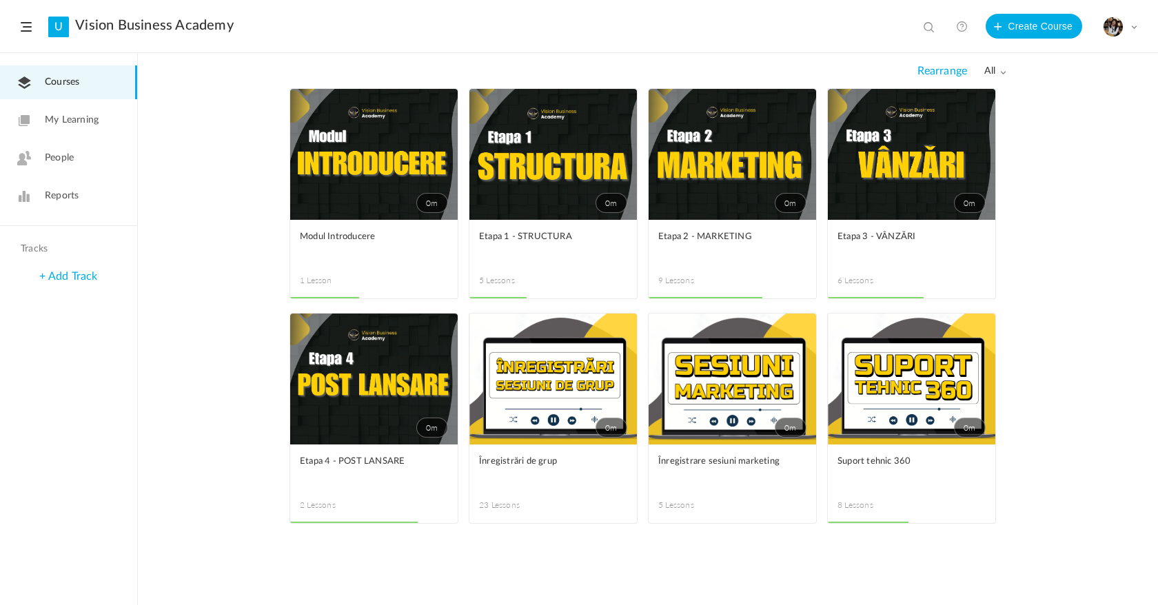
click at [698, 194] on link "0m" at bounding box center [733, 154] width 168 height 131
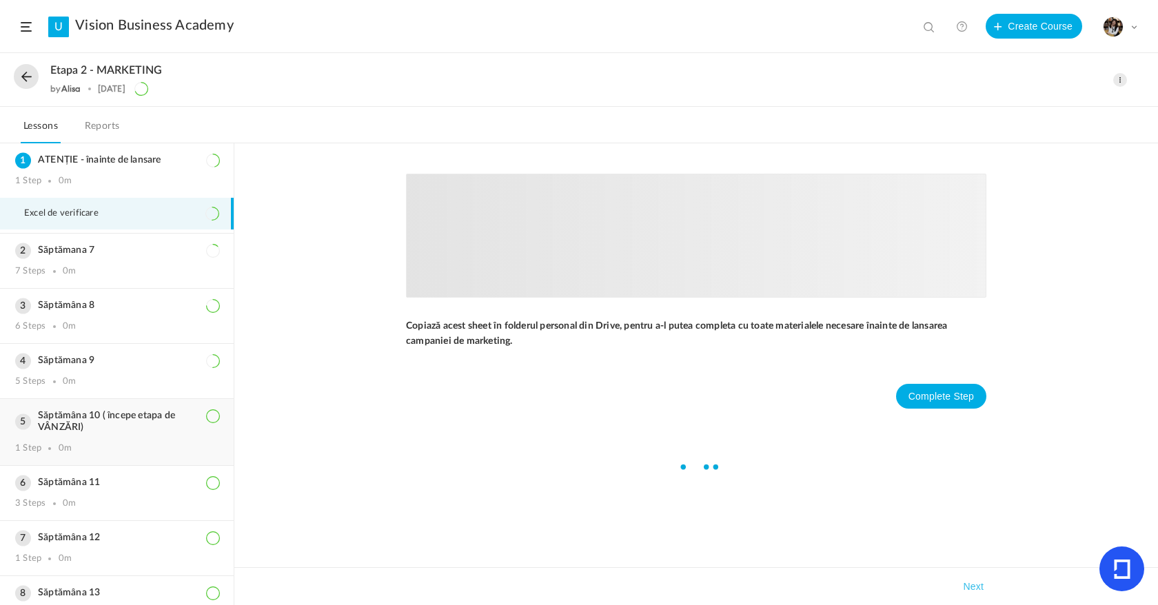
scroll to position [81, 0]
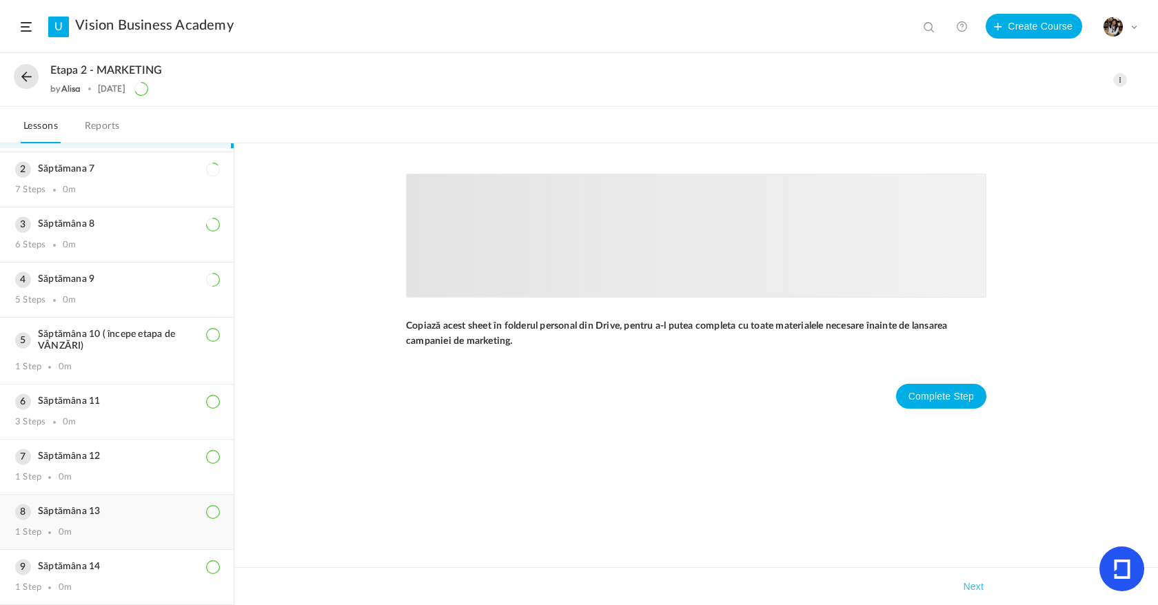
click at [105, 530] on div "1 Step 0m" at bounding box center [116, 532] width 203 height 11
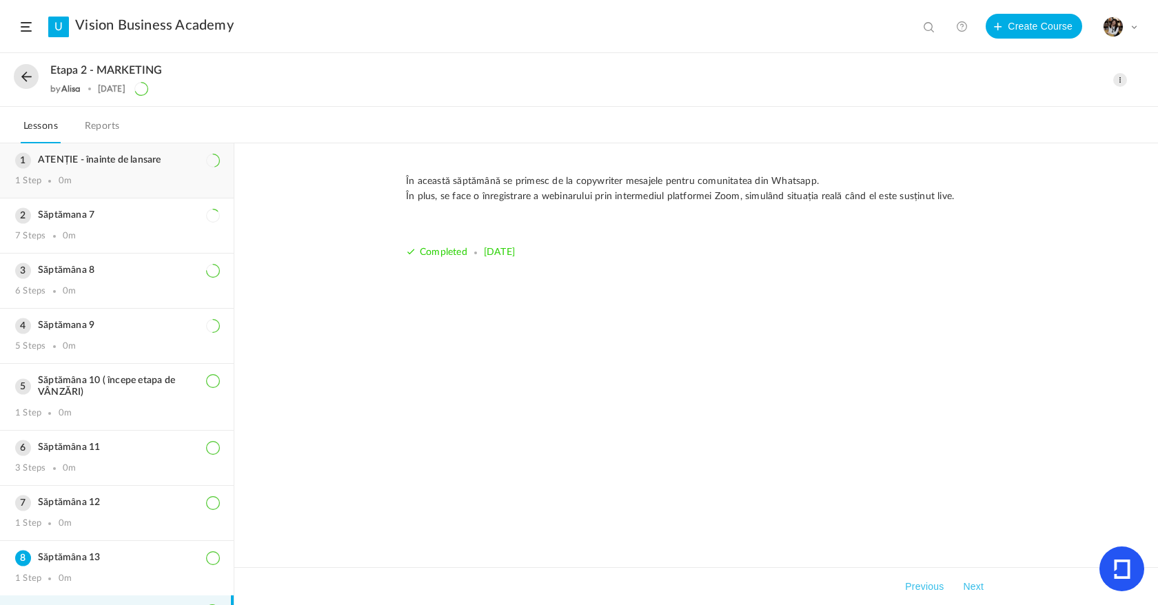
click at [142, 159] on h3 "ATENȚIE - înainte de lansare" at bounding box center [116, 160] width 203 height 12
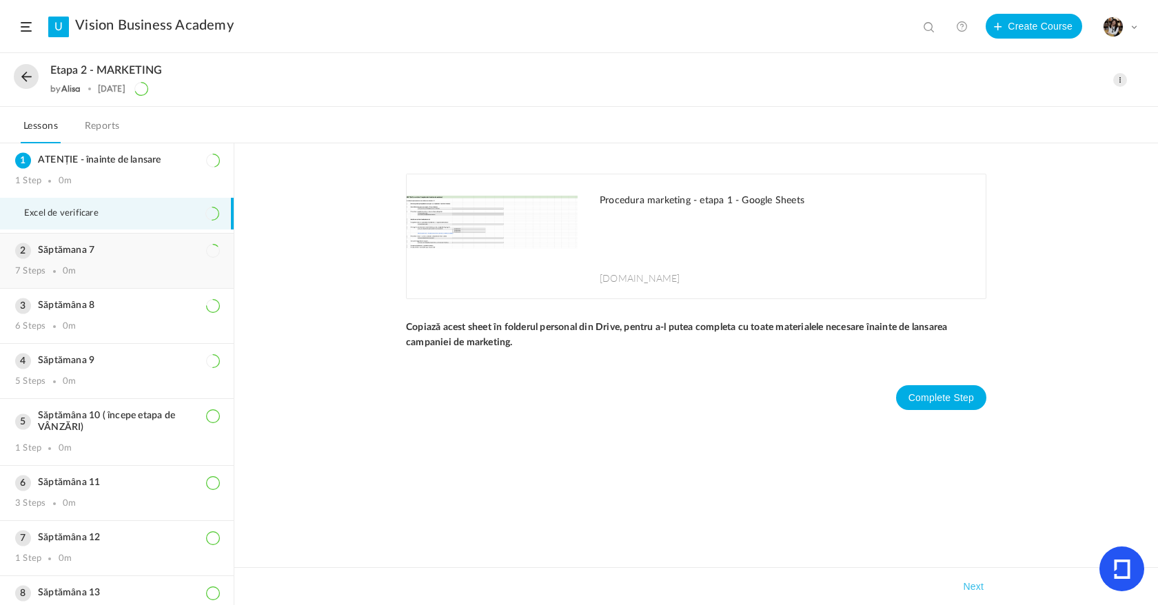
click at [106, 254] on h3 "Săptămana 7" at bounding box center [116, 251] width 203 height 12
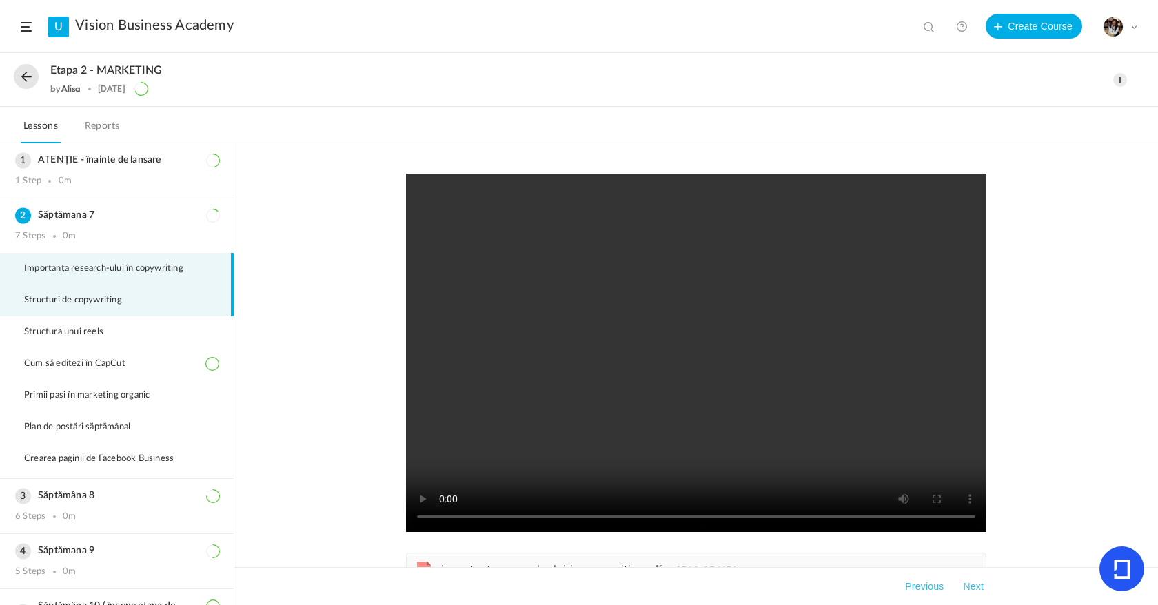
click at [123, 302] on span "Structuri de copywriting" at bounding box center [81, 300] width 115 height 11
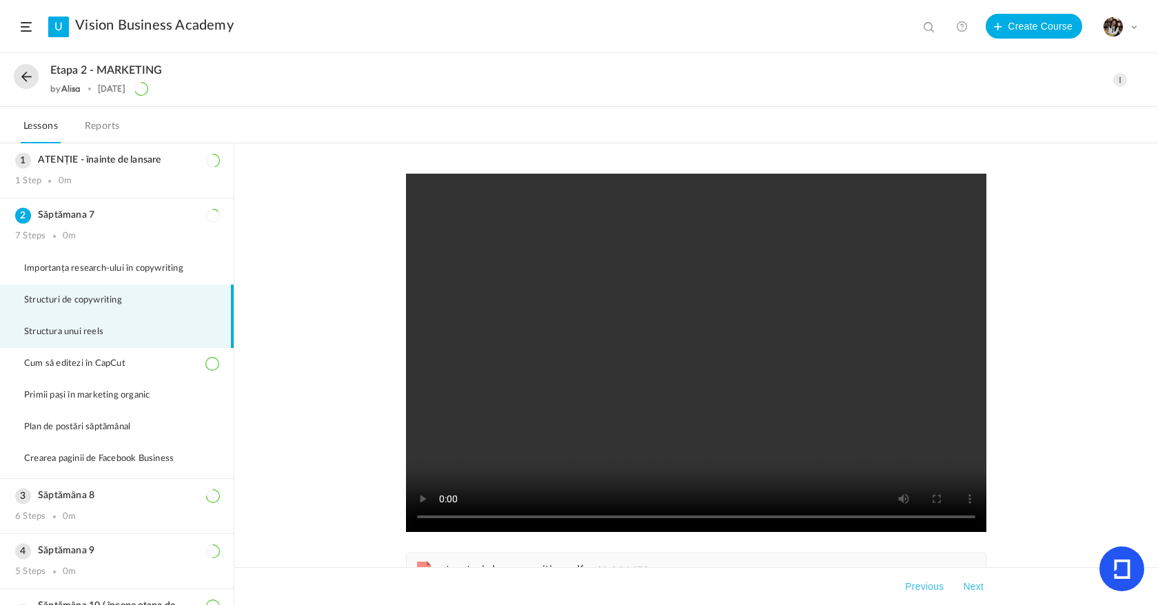
click at [118, 327] on span "Structura unui reels" at bounding box center [72, 332] width 97 height 11
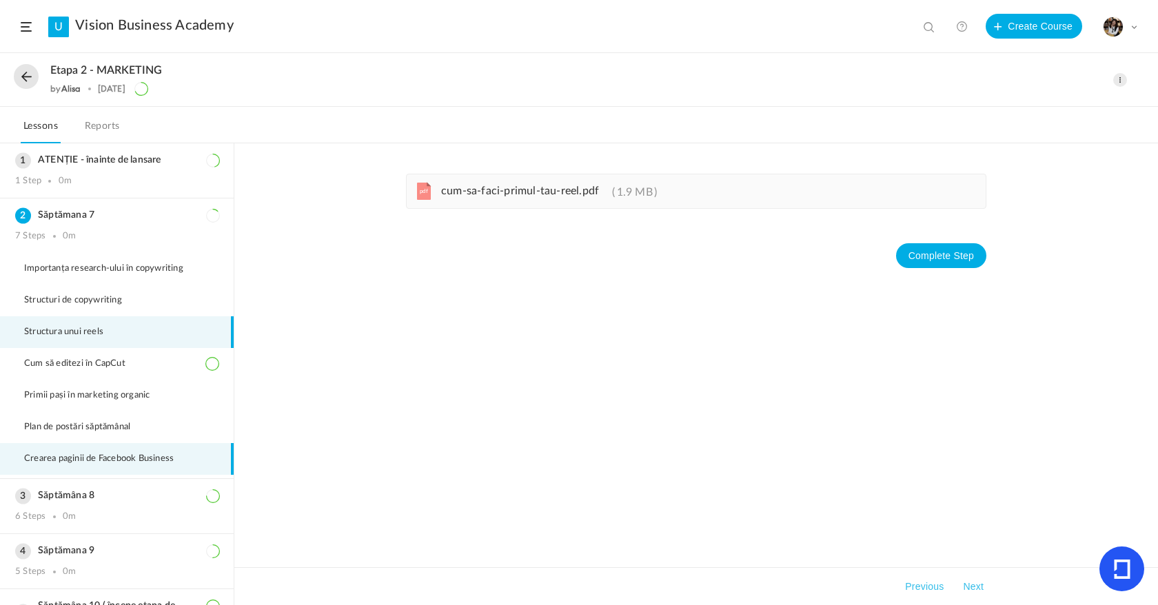
click at [110, 449] on li "Crearea paginii de Facebook Business" at bounding box center [117, 459] width 234 height 32
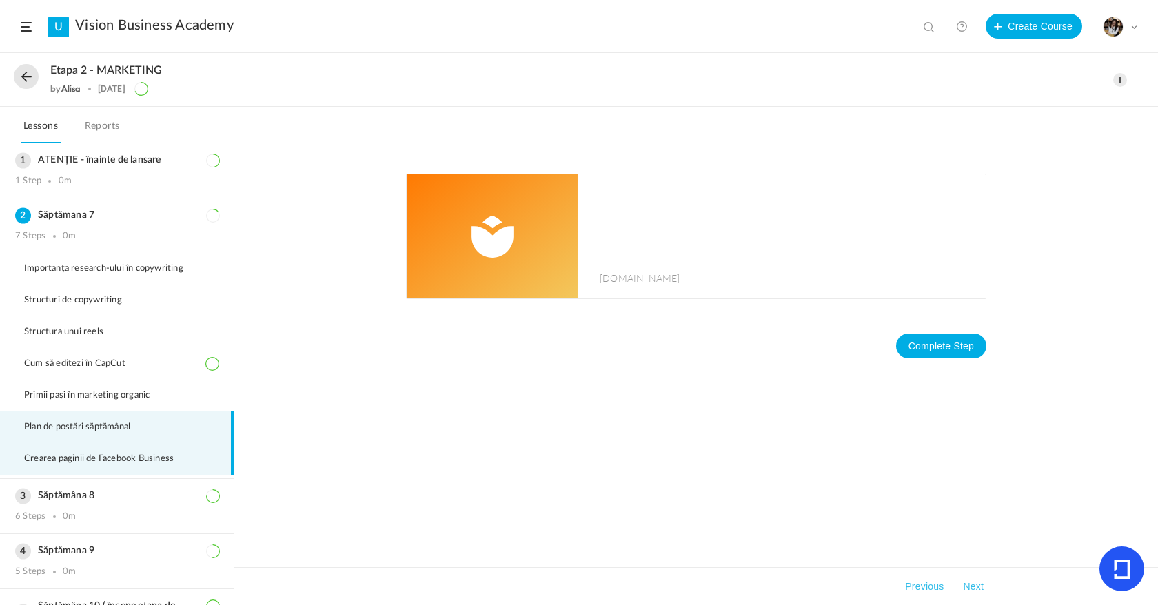
click at [114, 434] on li "Plan de postări săptămânal" at bounding box center [117, 428] width 234 height 32
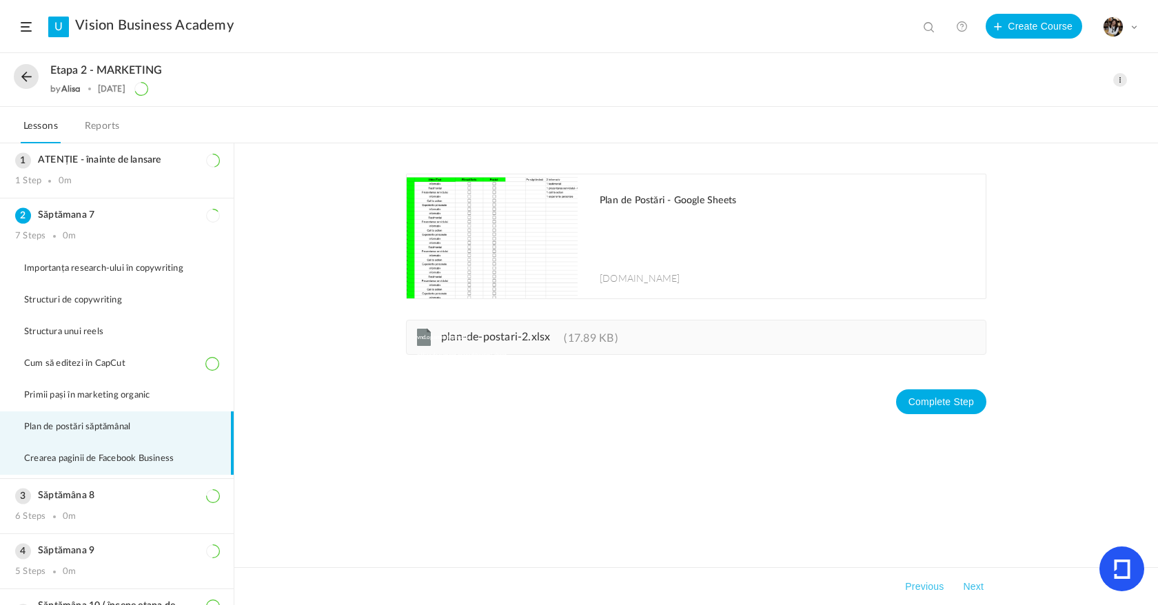
click at [112, 466] on li "Crearea paginii de Facebook Business" at bounding box center [117, 459] width 234 height 32
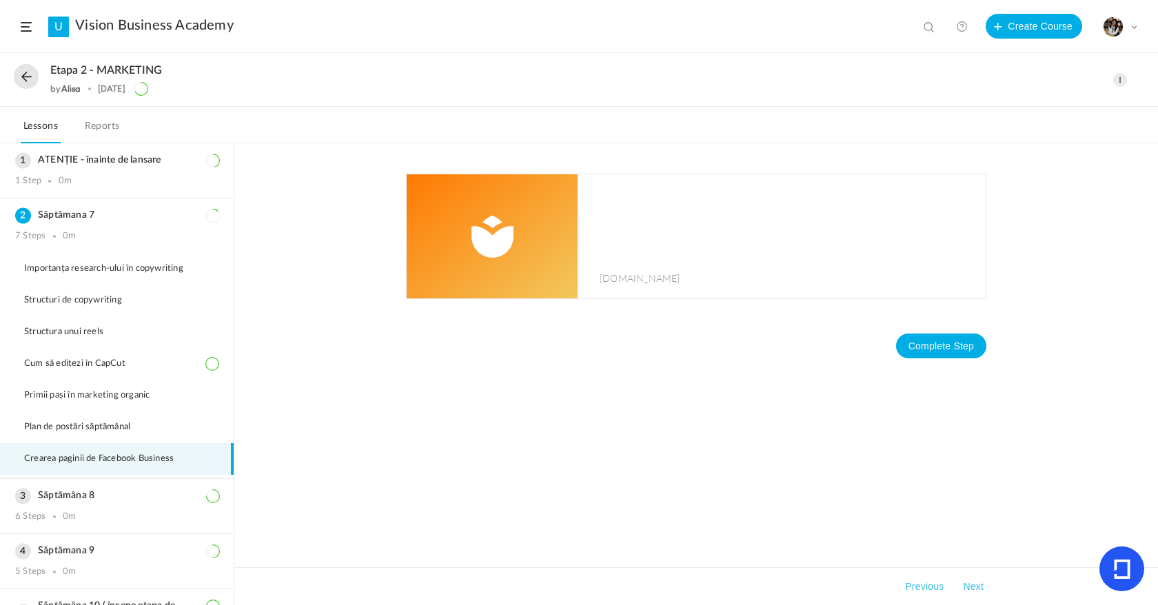
click at [567, 240] on img at bounding box center [492, 236] width 171 height 124
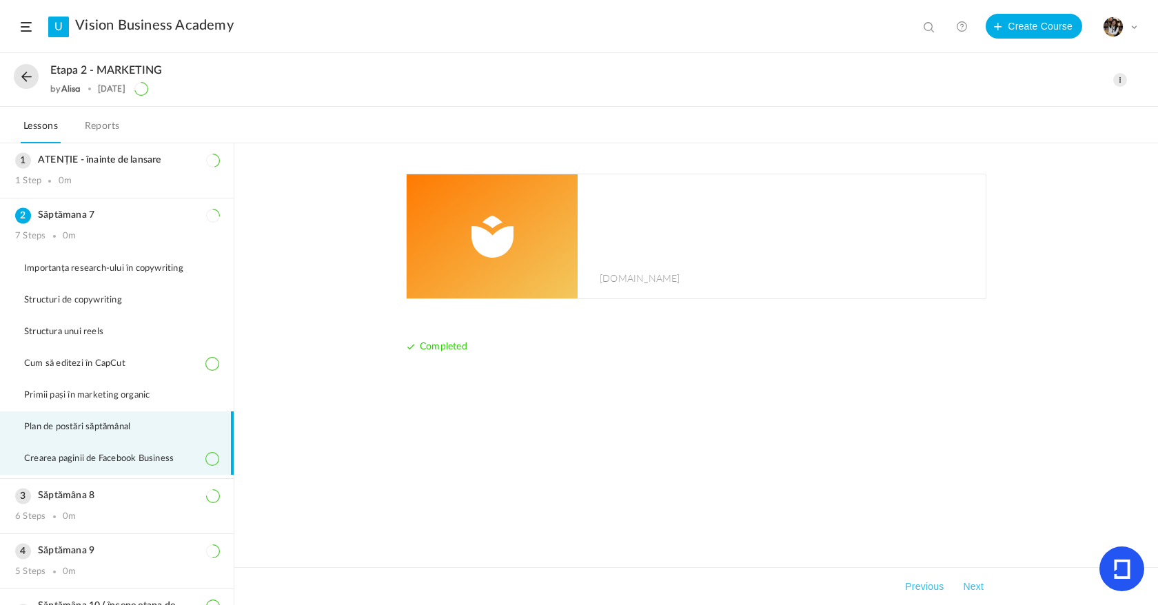
click at [119, 436] on li "Plan de postări săptămânal" at bounding box center [117, 428] width 234 height 32
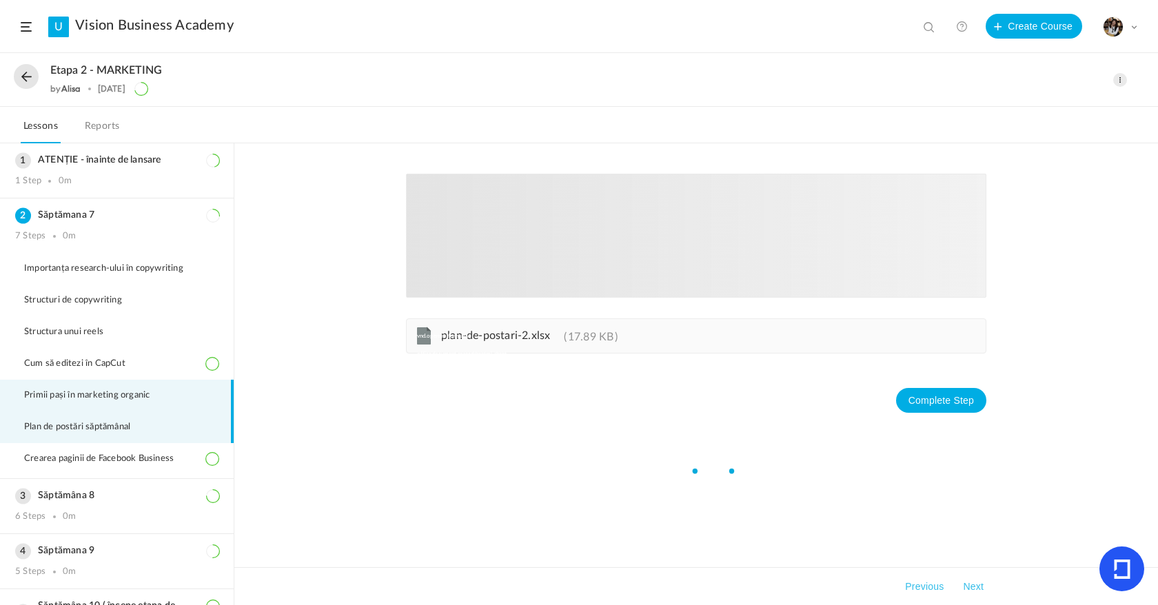
click at [127, 392] on span "Primii pași în marketing organic" at bounding box center [95, 395] width 143 height 11
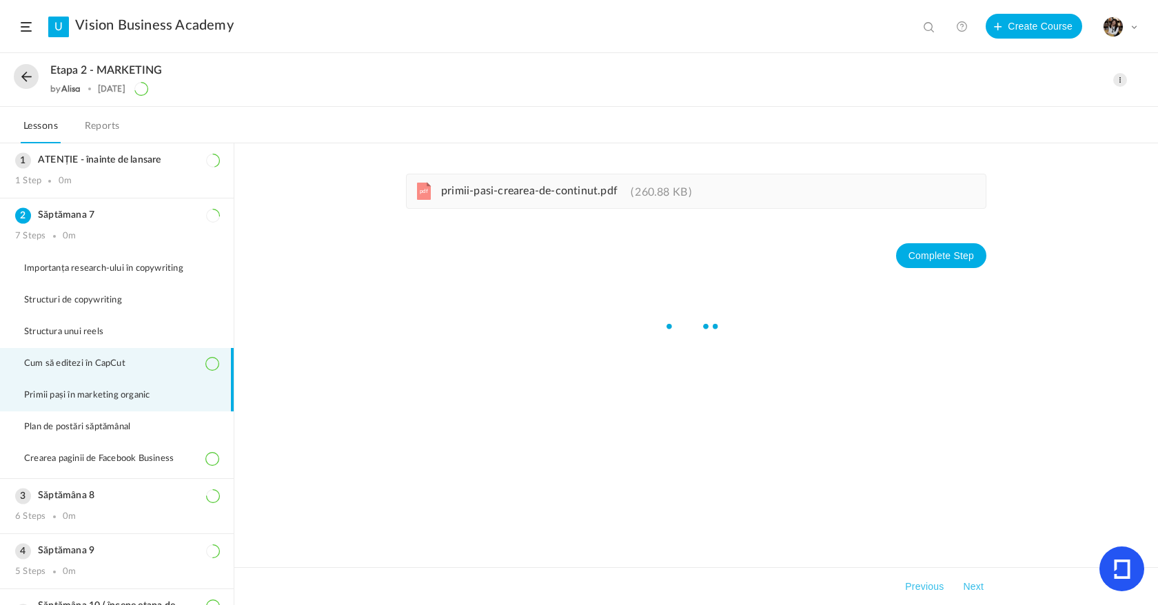
click at [128, 363] on span "Cum să editezi în CapCut" at bounding box center [83, 363] width 119 height 11
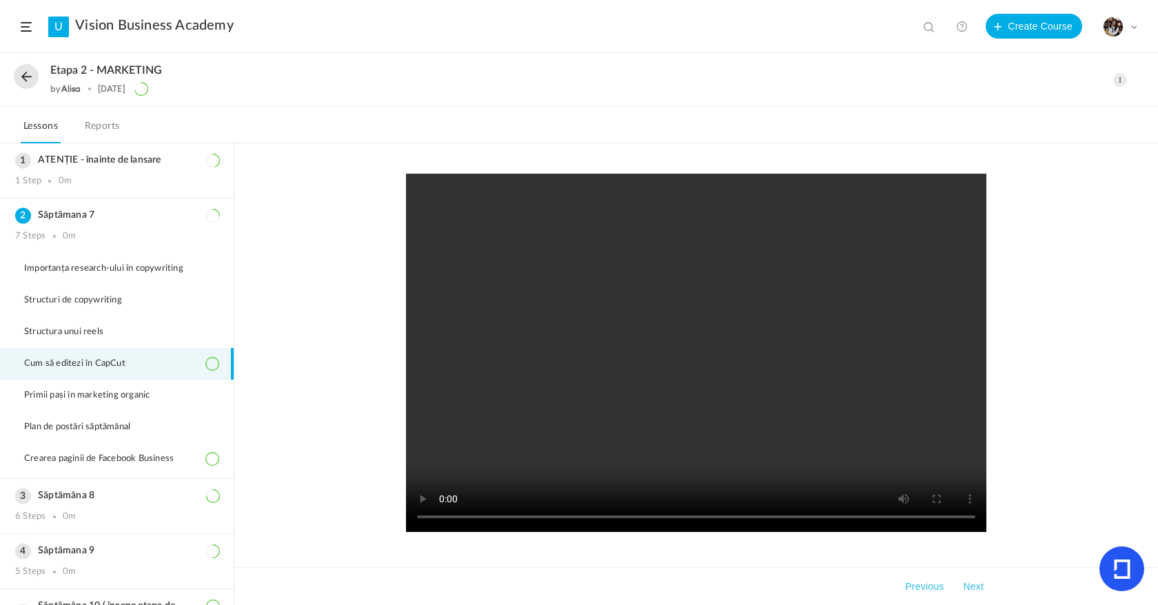
click at [894, 426] on video at bounding box center [696, 353] width 580 height 358
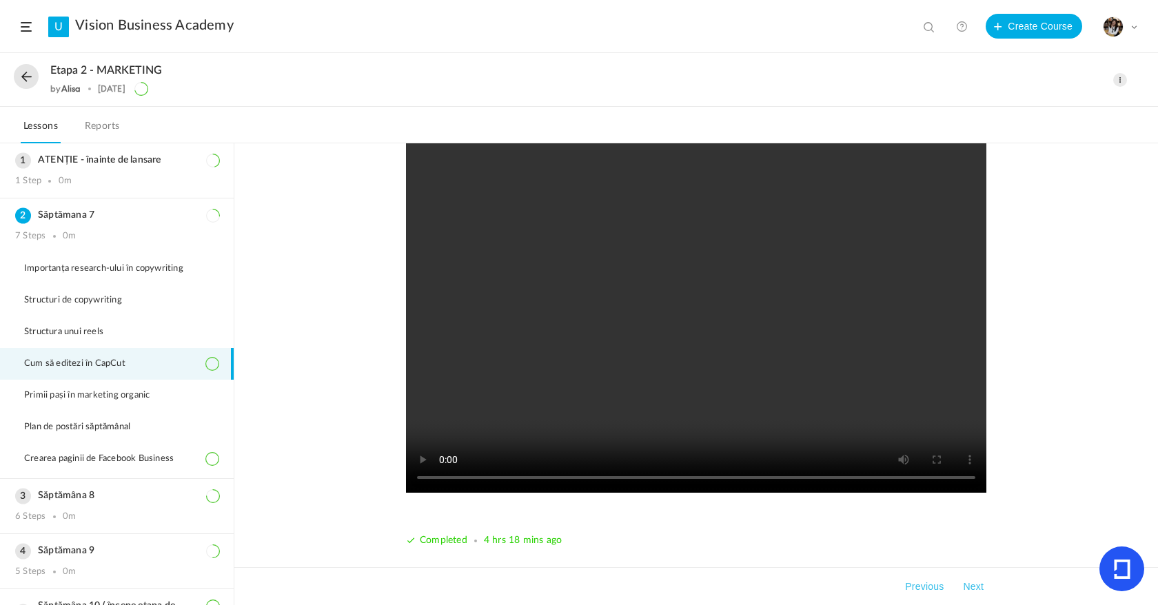
click at [862, 407] on video at bounding box center [696, 313] width 580 height 358
click at [114, 329] on span "Structura unui reels" at bounding box center [72, 332] width 97 height 11
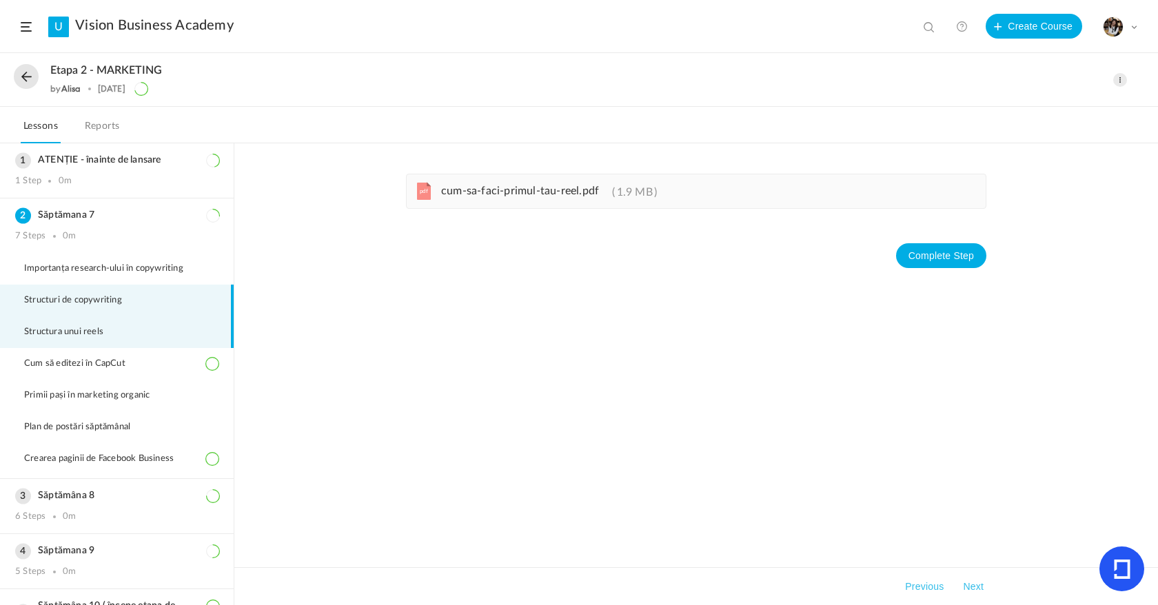
click at [123, 301] on span "Structuri de copywriting" at bounding box center [81, 300] width 115 height 11
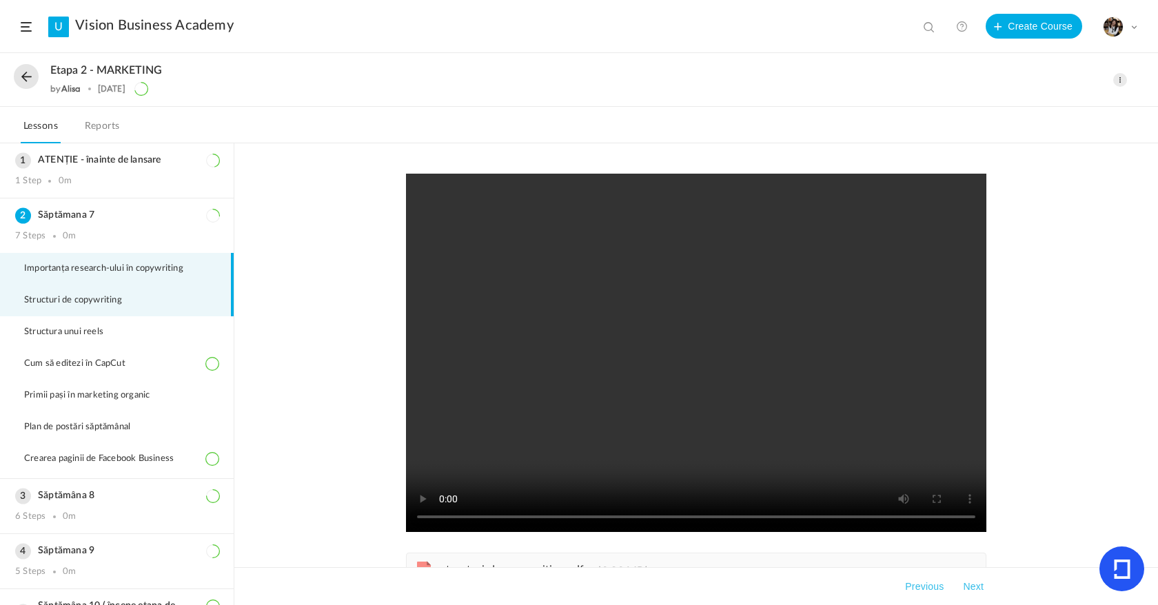
click at [157, 270] on span "Importanța research-ului în copywriting" at bounding box center [112, 268] width 176 height 11
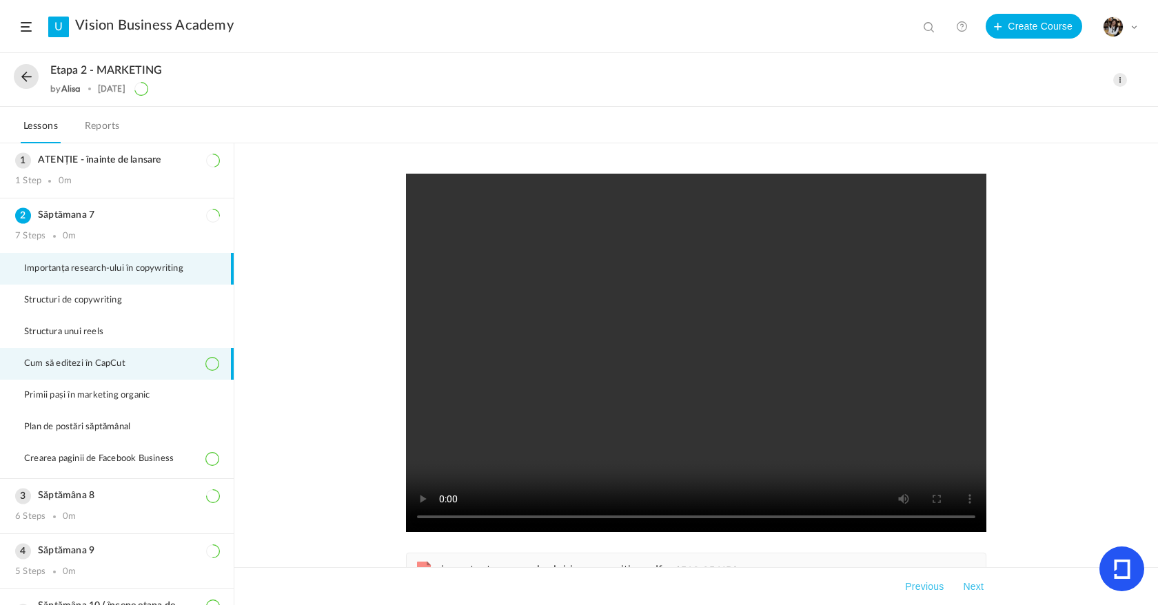
click at [121, 362] on span "Cum să editezi în CapCut" at bounding box center [83, 363] width 119 height 11
click at [43, 69] on div "Etapa 2 - MARKETING by [PERSON_NAME] [DATE]" at bounding box center [519, 80] width 1010 height 32
click at [28, 74] on button at bounding box center [26, 76] width 25 height 25
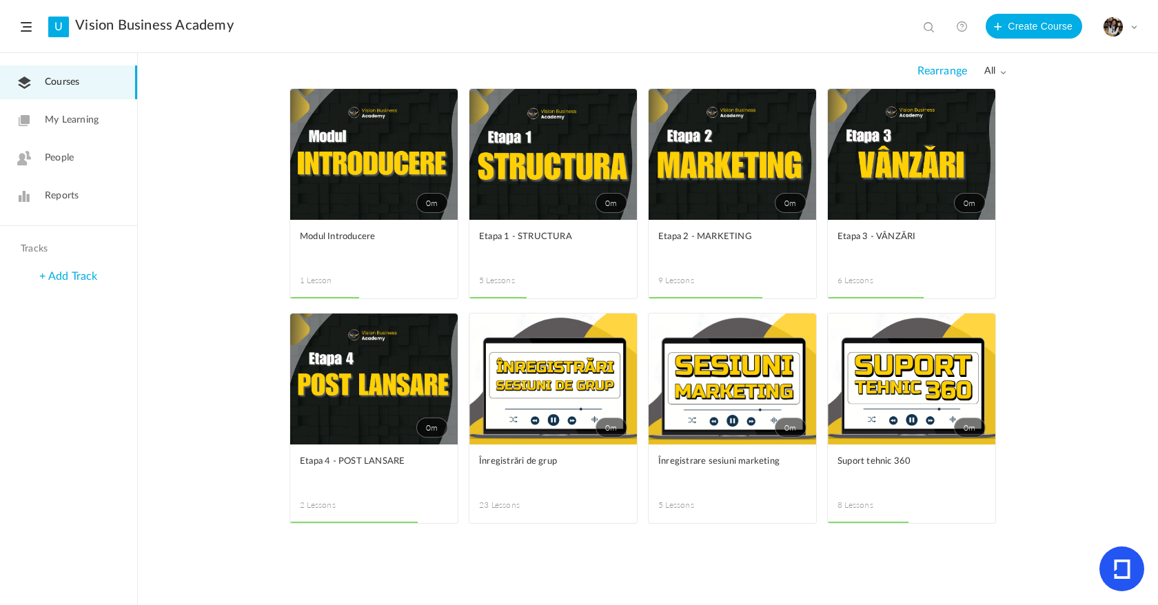
click at [868, 389] on link "0m" at bounding box center [912, 379] width 168 height 131
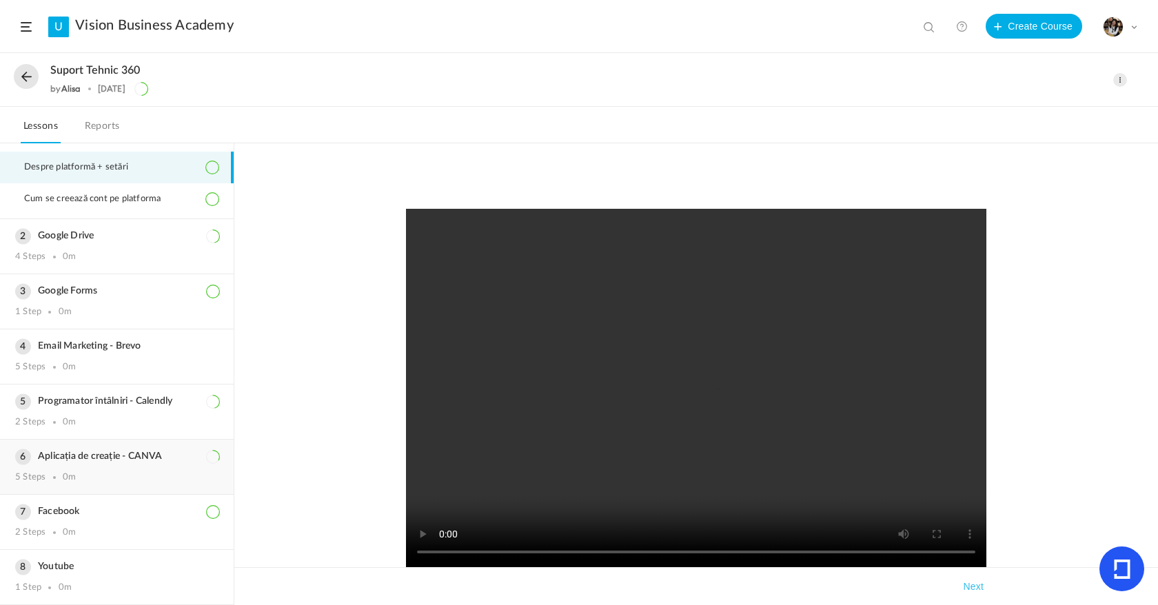
click at [87, 497] on div "Facebook 2 Steps 0m" at bounding box center [117, 522] width 234 height 54
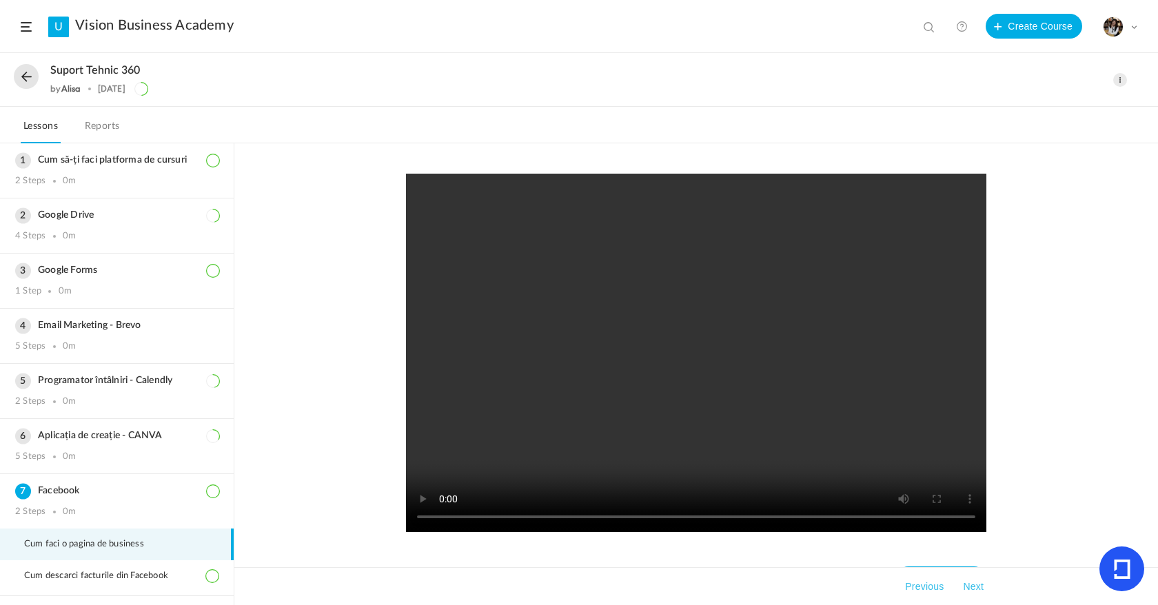
click at [30, 80] on button at bounding box center [26, 76] width 25 height 25
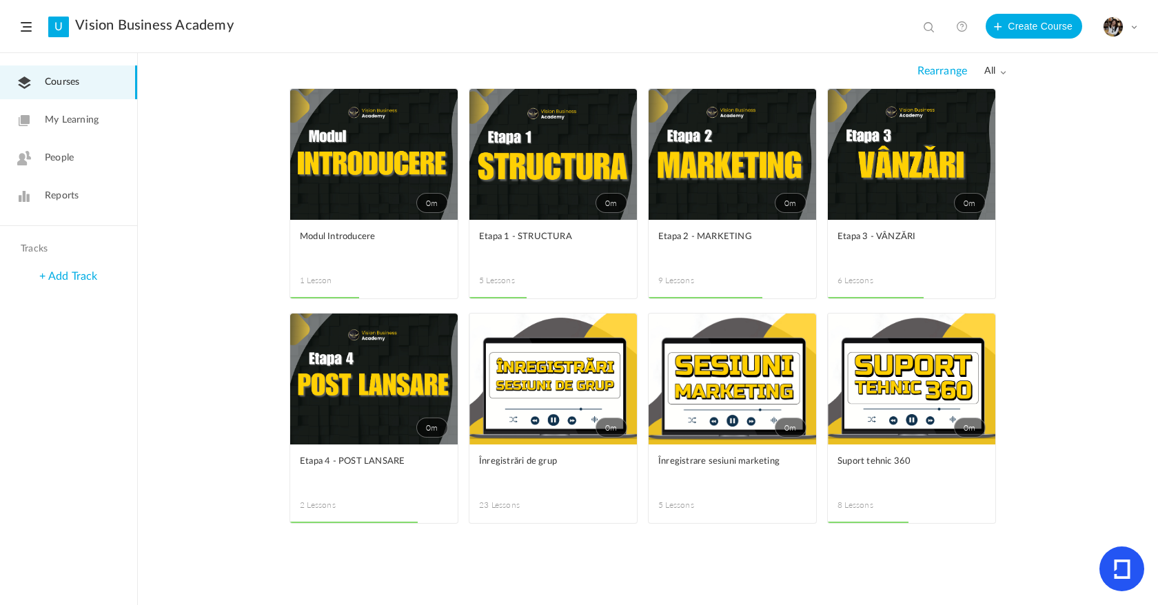
click at [746, 124] on link "0m" at bounding box center [733, 154] width 168 height 131
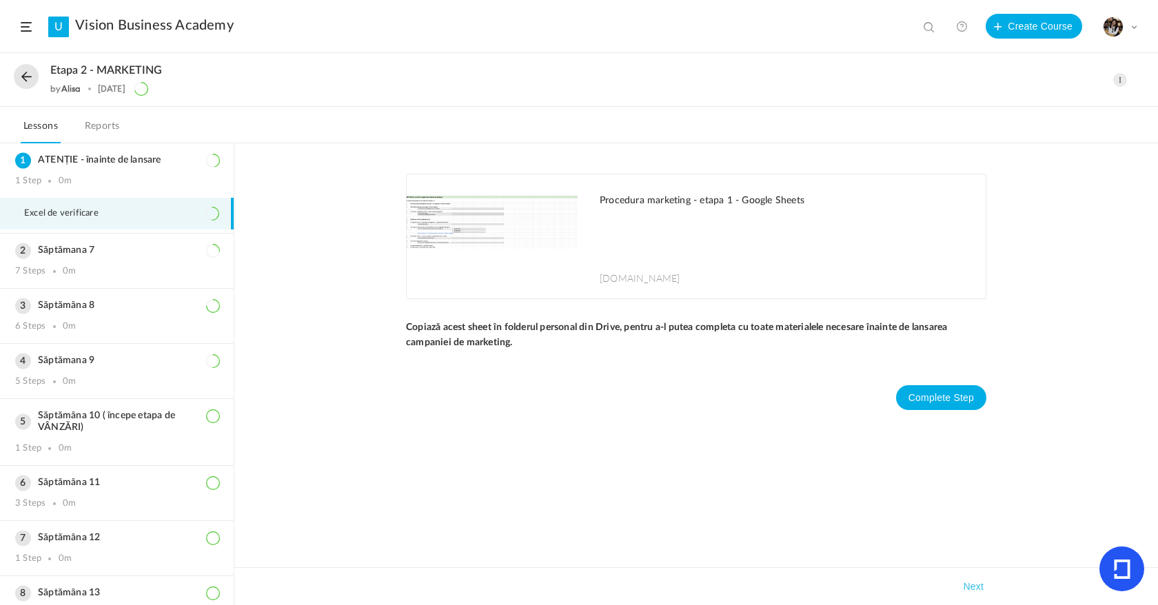
click at [26, 70] on button at bounding box center [26, 76] width 25 height 25
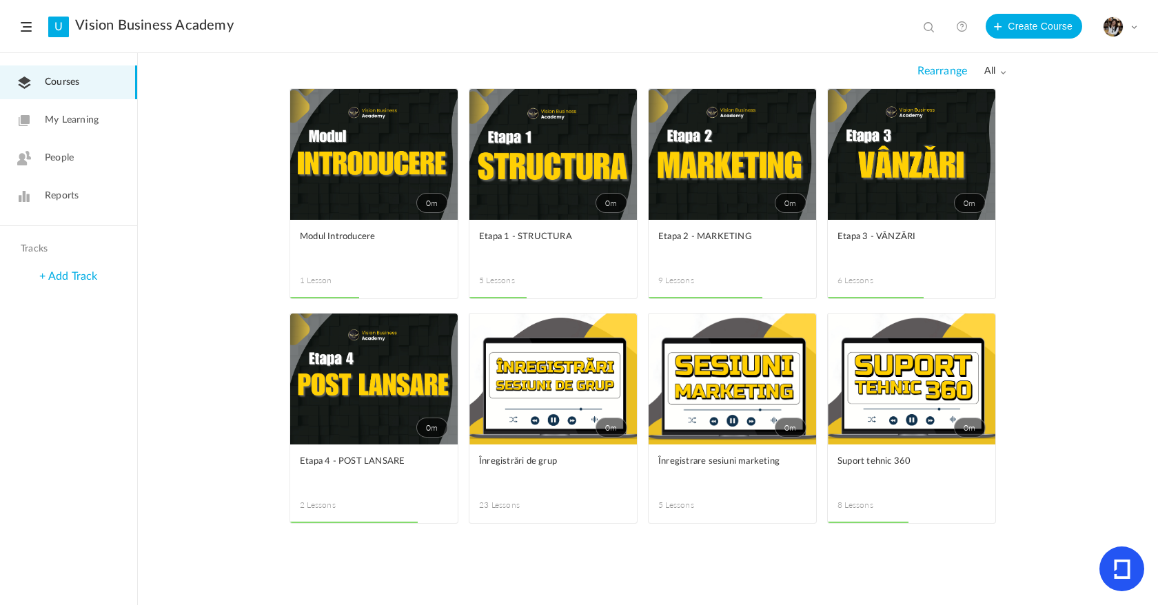
click at [554, 171] on link "0m" at bounding box center [553, 154] width 168 height 131
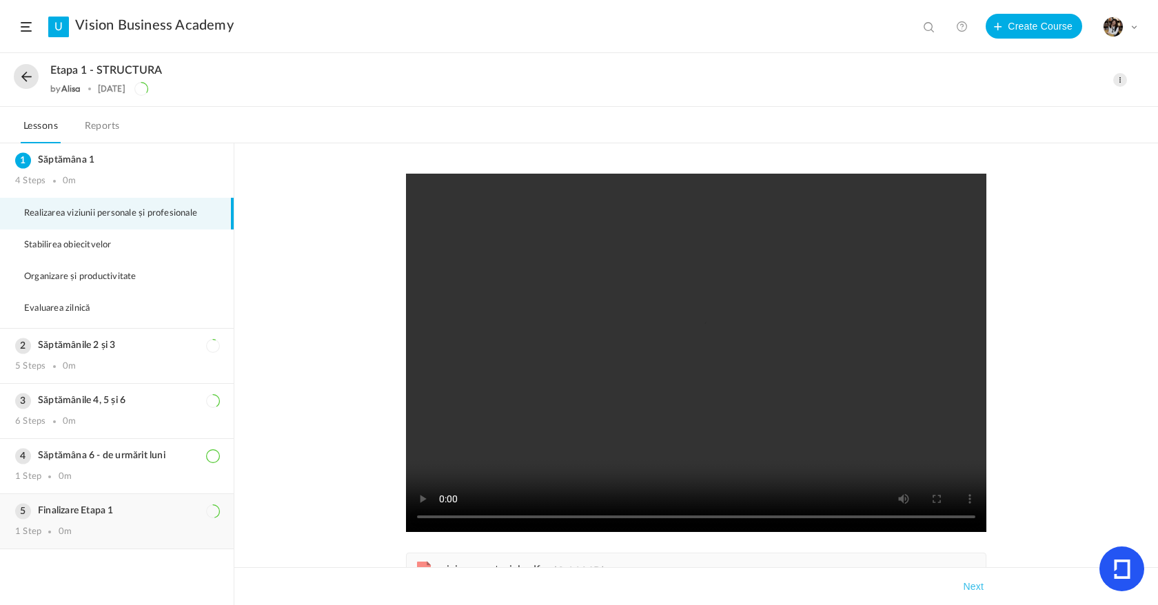
click at [99, 511] on h3 "Finalizare Etapa 1" at bounding box center [116, 511] width 203 height 12
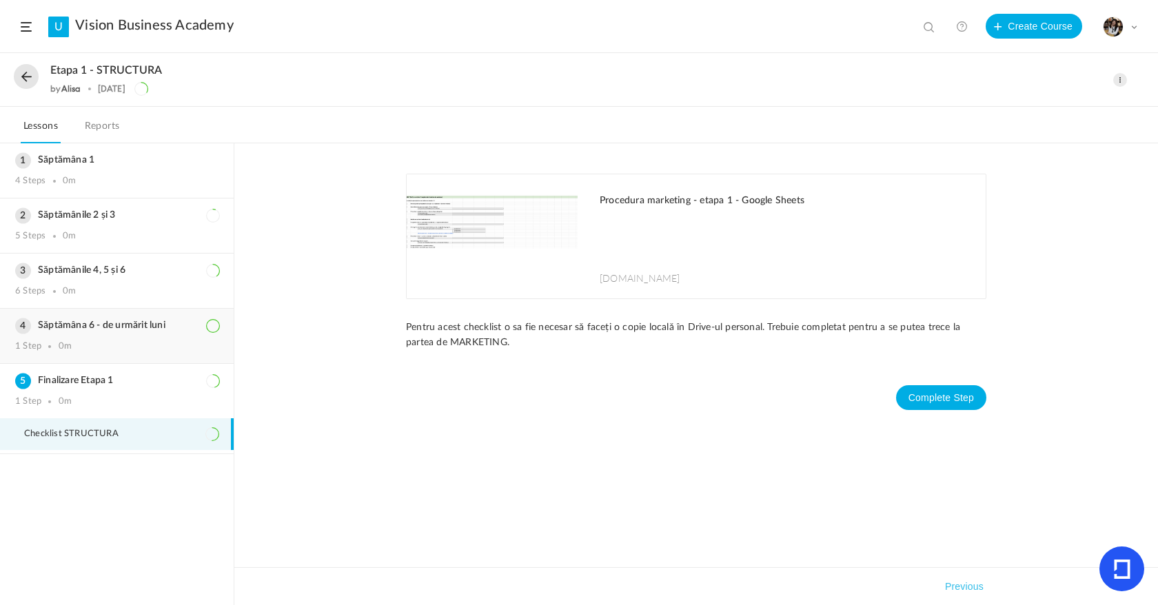
click at [104, 331] on h3 "Săptămâna 6 - de urmărit luni" at bounding box center [116, 326] width 203 height 12
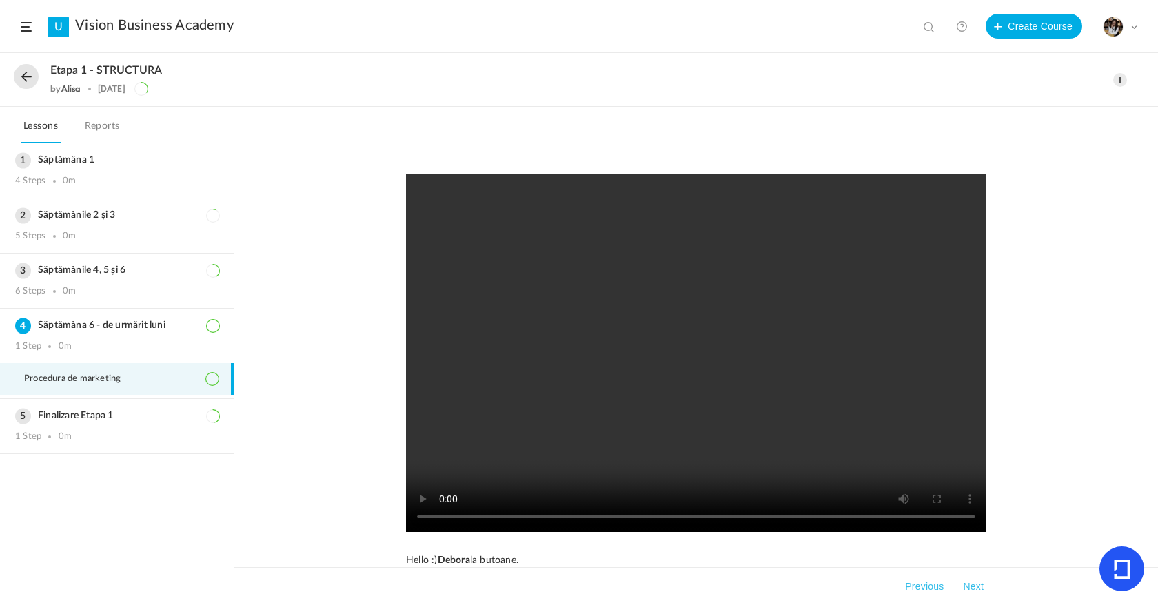
click at [32, 83] on button at bounding box center [26, 76] width 25 height 25
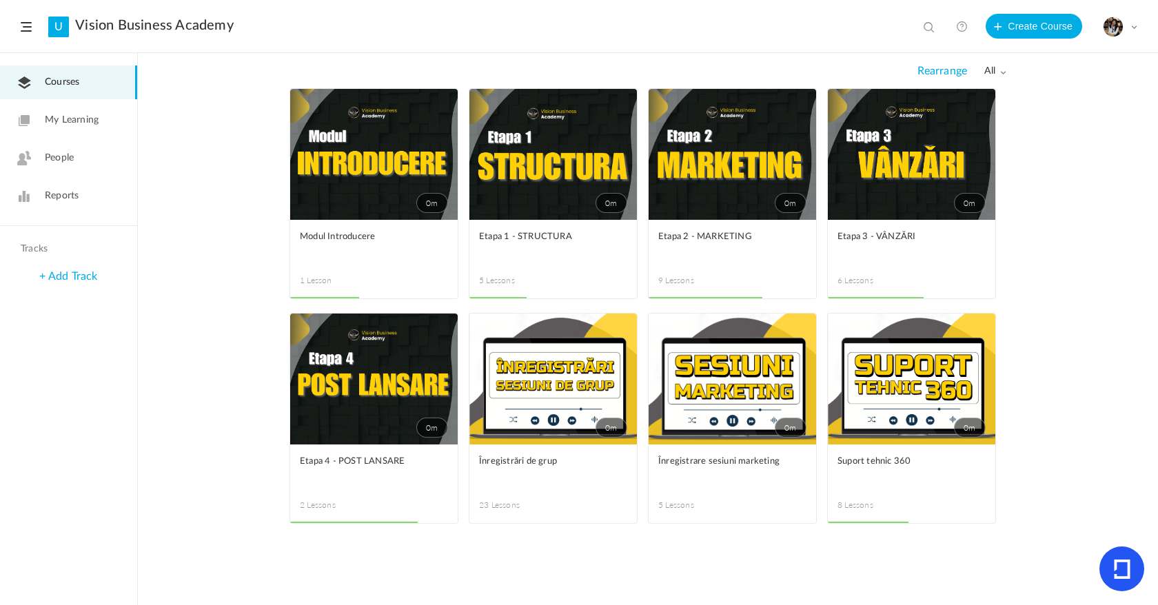
click at [894, 396] on link "0m" at bounding box center [912, 379] width 168 height 131
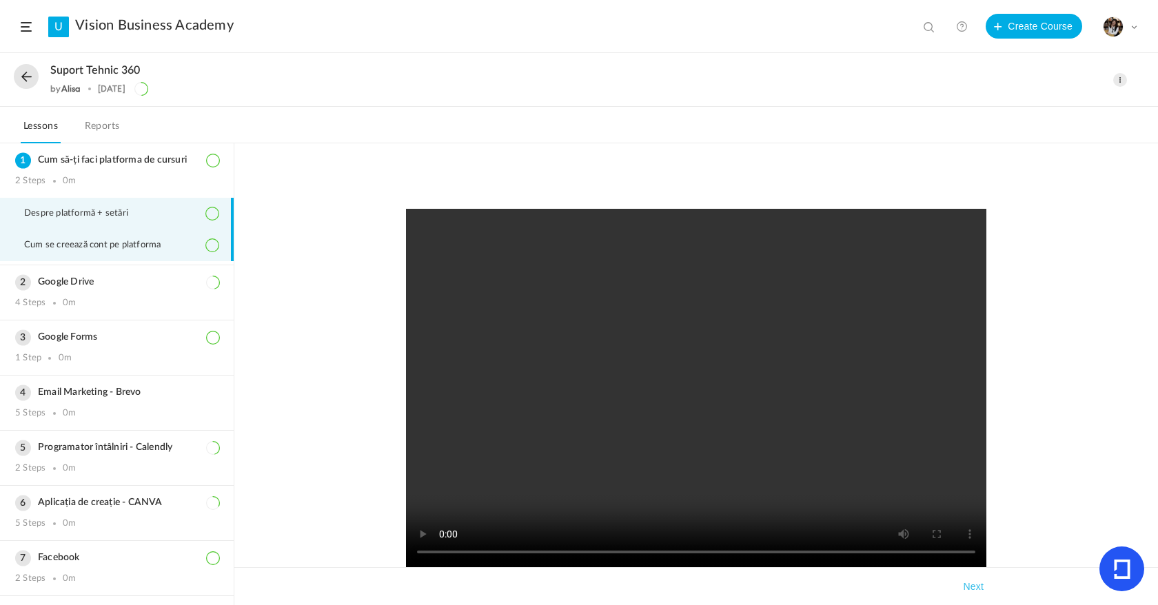
click at [145, 246] on span "Cum se creează cont pe platforma" at bounding box center [101, 245] width 154 height 11
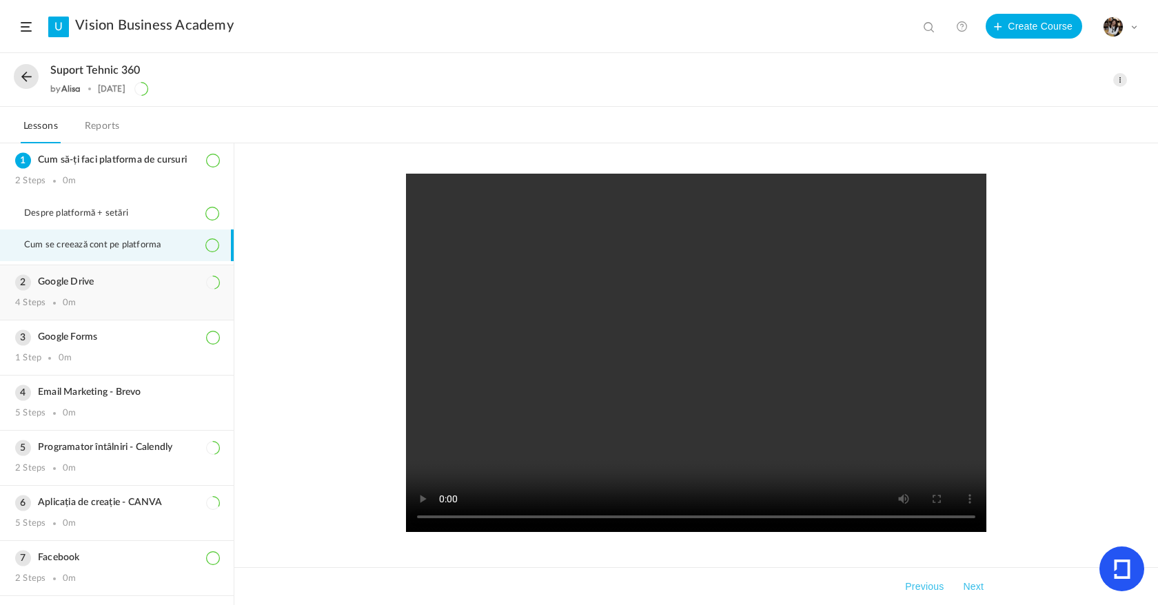
click at [115, 285] on h3 "Google Drive" at bounding box center [116, 282] width 203 height 12
